Goal: Task Accomplishment & Management: Complete application form

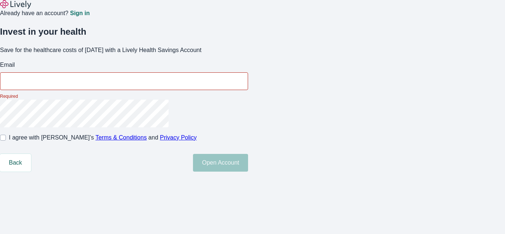
click at [248, 100] on p "Required" at bounding box center [124, 96] width 248 height 7
click at [248, 89] on input "Email" at bounding box center [124, 81] width 248 height 15
click at [252, 11] on div "Already have an account? Sign in" at bounding box center [252, 9] width 505 height 18
click at [252, 10] on div "Already have an account? Sign in" at bounding box center [252, 9] width 505 height 18
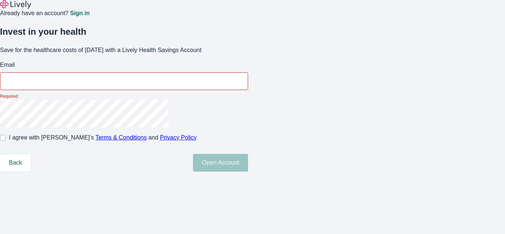
click at [27, 9] on img at bounding box center [15, 4] width 31 height 9
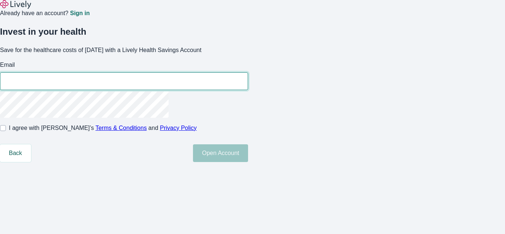
click at [248, 117] on form "Email ​ I agree with Lively’s Terms & Conditions and Privacy Policy Back Open A…" at bounding box center [124, 112] width 248 height 102
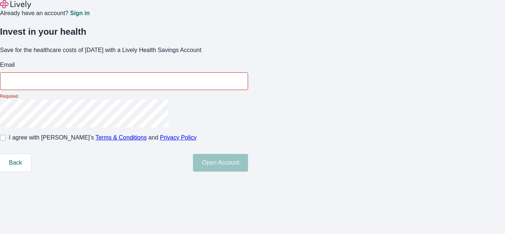
click at [248, 100] on p "Required" at bounding box center [124, 96] width 248 height 7
click at [248, 89] on input "Email" at bounding box center [124, 81] width 248 height 15
click at [252, 11] on div "Already have an account? Sign in" at bounding box center [252, 9] width 505 height 18
click at [252, 10] on div "Already have an account? Sign in" at bounding box center [252, 9] width 505 height 18
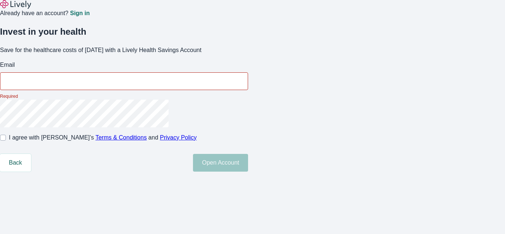
click at [27, 9] on img at bounding box center [15, 4] width 31 height 9
click at [248, 100] on p "Required" at bounding box center [124, 96] width 248 height 7
click at [248, 89] on input "Email" at bounding box center [124, 81] width 248 height 15
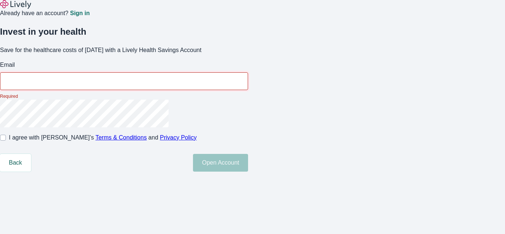
click at [252, 11] on div "Already have an account? Sign in" at bounding box center [252, 9] width 505 height 18
click at [252, 10] on div "Already have an account? Sign in" at bounding box center [252, 9] width 505 height 18
click at [27, 9] on img at bounding box center [15, 4] width 31 height 9
